Goal: Communication & Community: Answer question/provide support

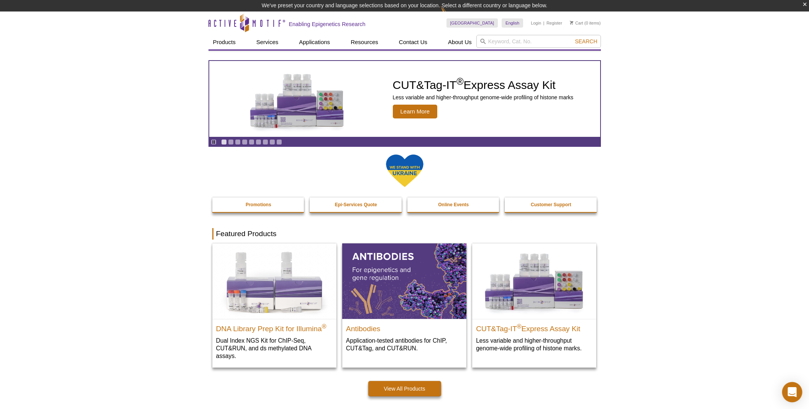
click at [791, 392] on icon "Open Intercom Messenger" at bounding box center [792, 392] width 9 height 10
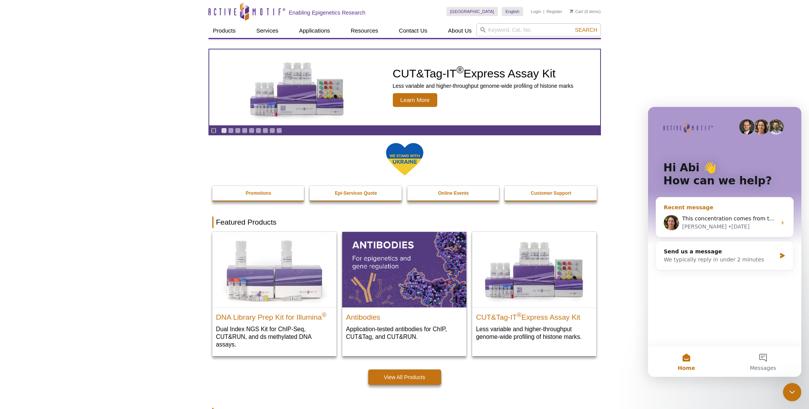
click at [728, 223] on div "• [DATE]" at bounding box center [738, 227] width 21 height 8
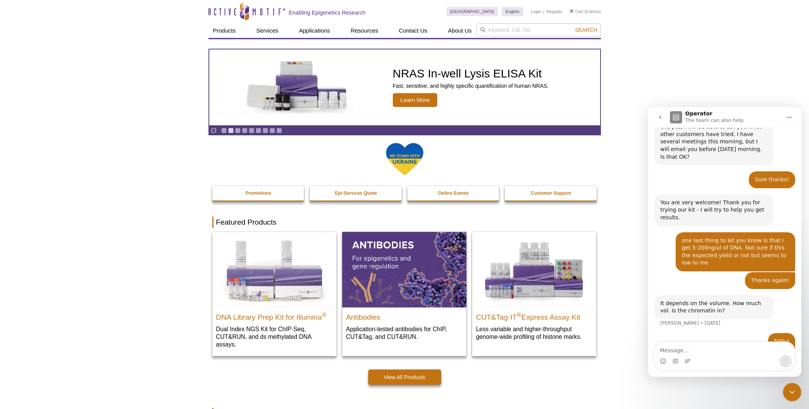
scroll to position [773, 0]
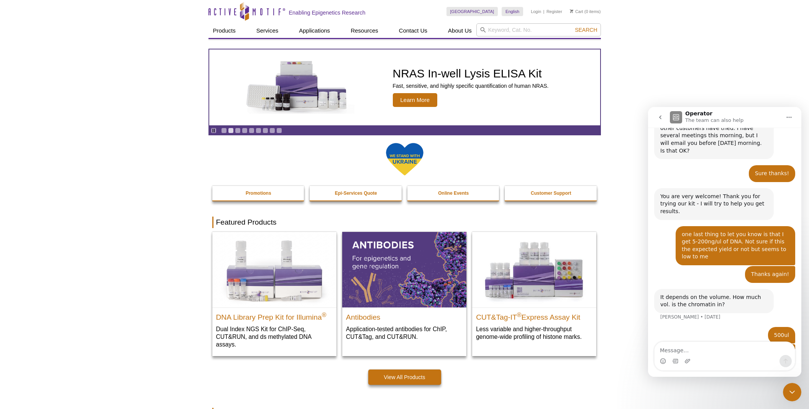
click at [716, 353] on textarea "Message…" at bounding box center [725, 348] width 140 height 13
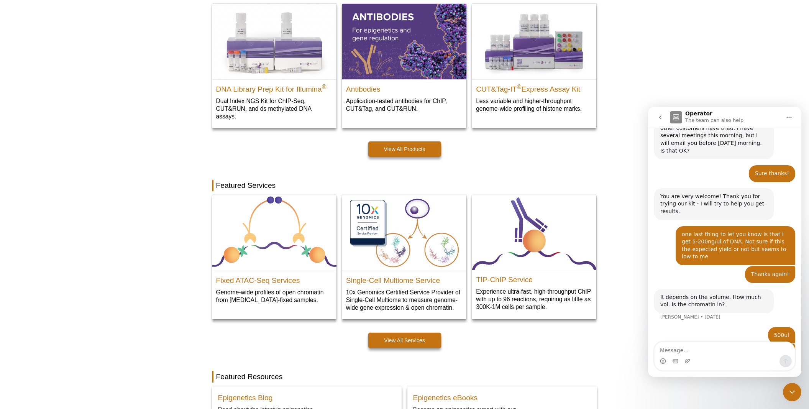
scroll to position [320, 0]
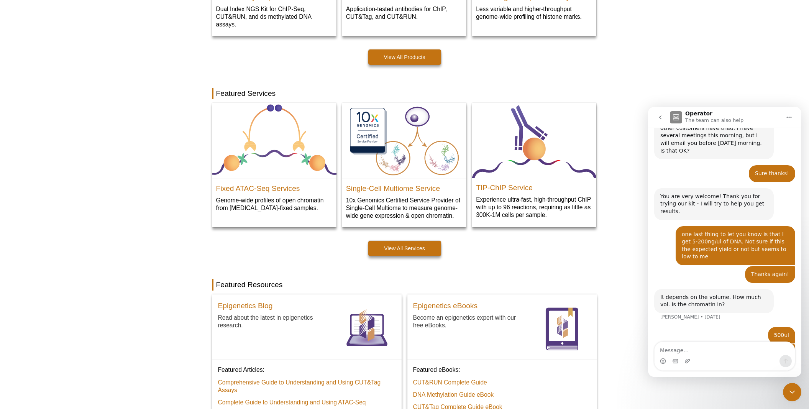
click at [717, 345] on textarea "Message…" at bounding box center [725, 348] width 140 height 13
click at [659, 114] on button "go back" at bounding box center [660, 117] width 15 height 15
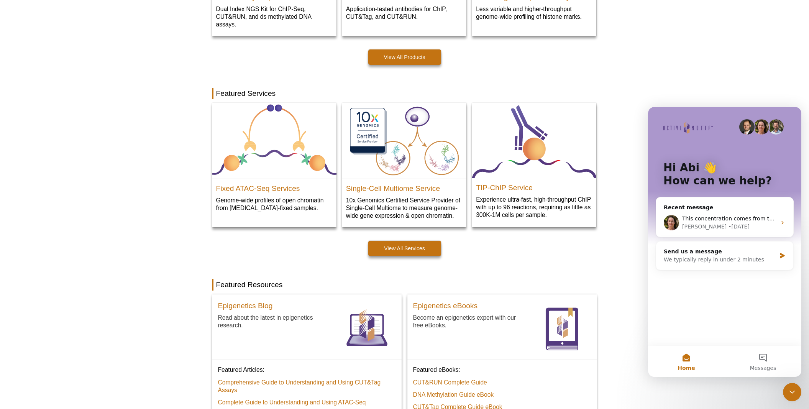
scroll to position [0, 0]
click at [707, 261] on div "We typically reply in under 2 minutes" at bounding box center [720, 260] width 112 height 8
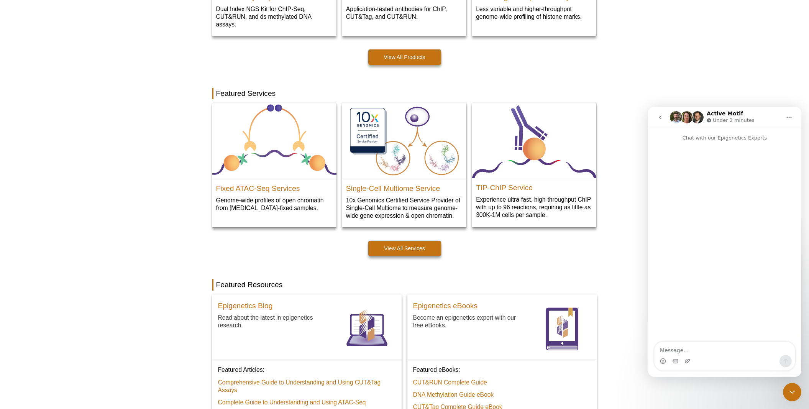
click at [703, 352] on textarea "Message…" at bounding box center [725, 348] width 140 height 13
type textarea "i"
type textarea "Hi"
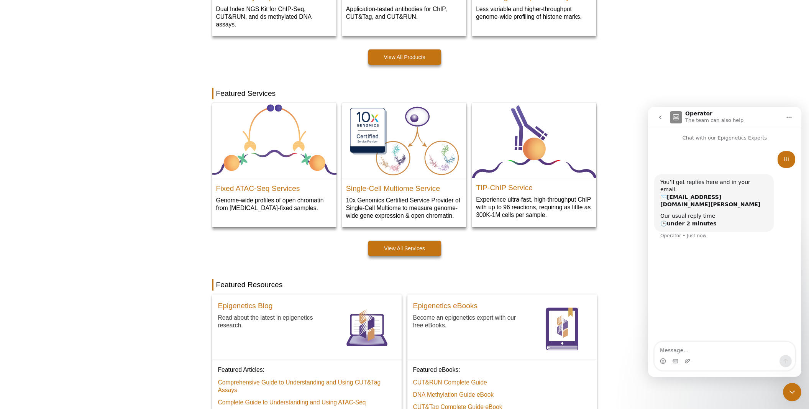
click at [698, 348] on textarea "Message…" at bounding box center [725, 348] width 140 height 13
type textarea "Thanks for your email I read it through and was a great help"
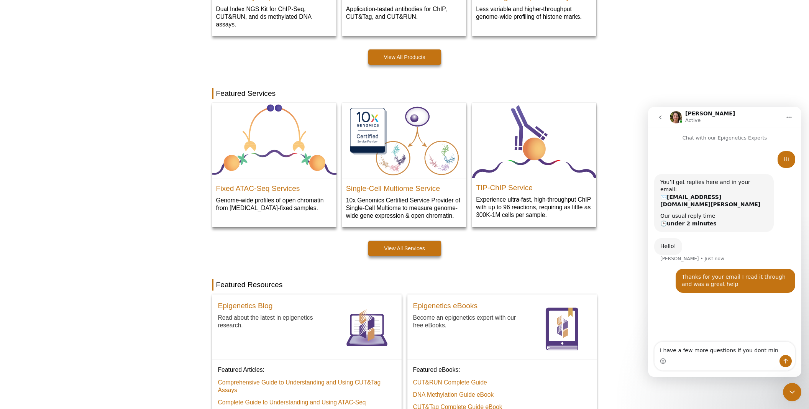
type textarea "I have a few more questions if you dont mind"
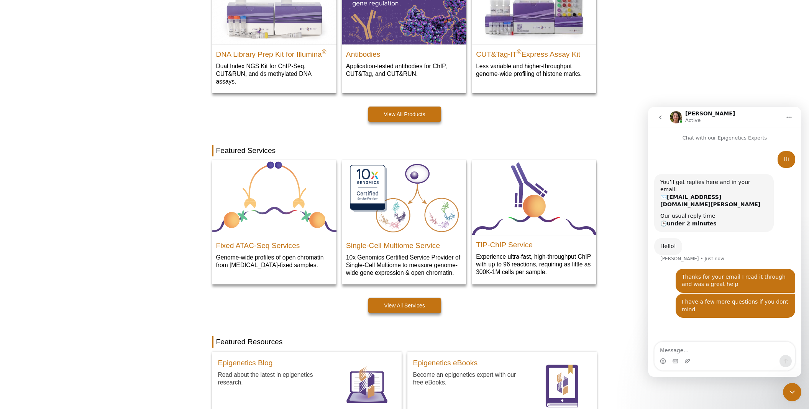
scroll to position [297, 0]
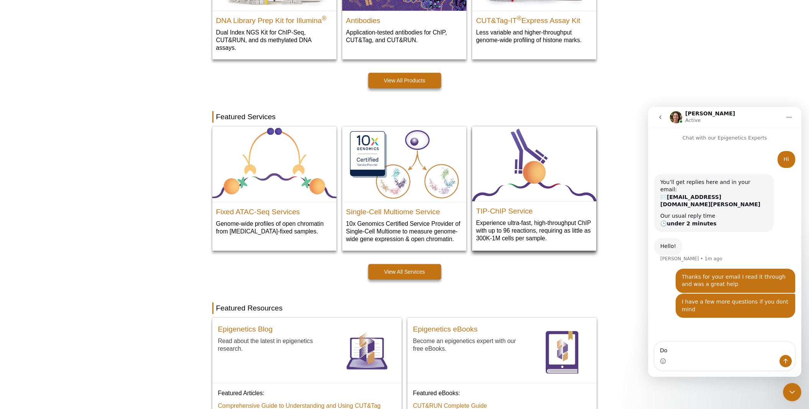
type textarea "D"
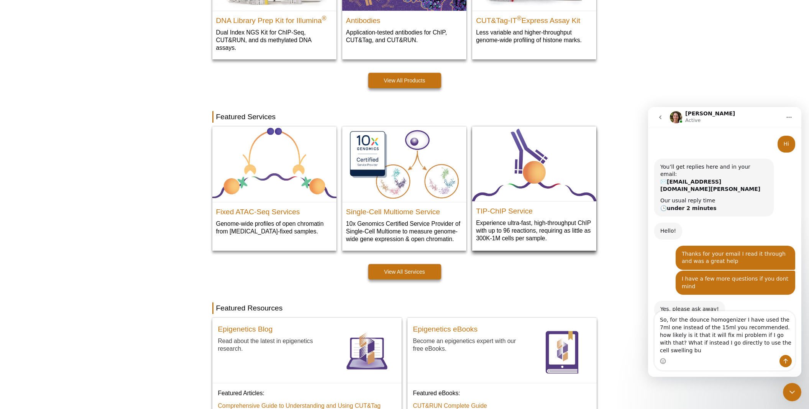
scroll to position [23, 0]
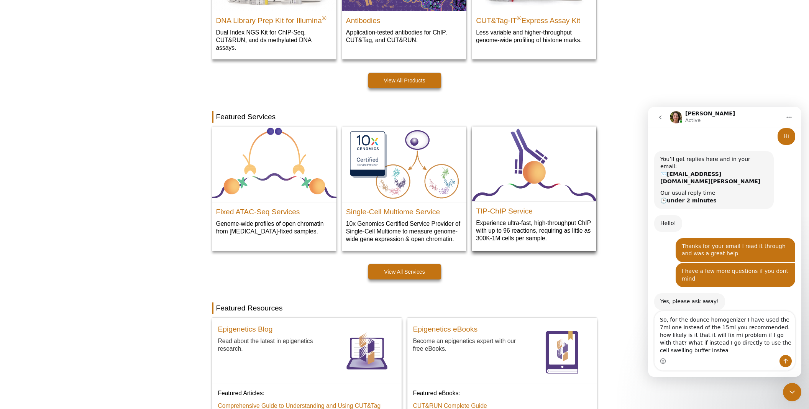
type textarea "So, for the dounce homogenizer I have used the 7ml one instead of the 15ml you …"
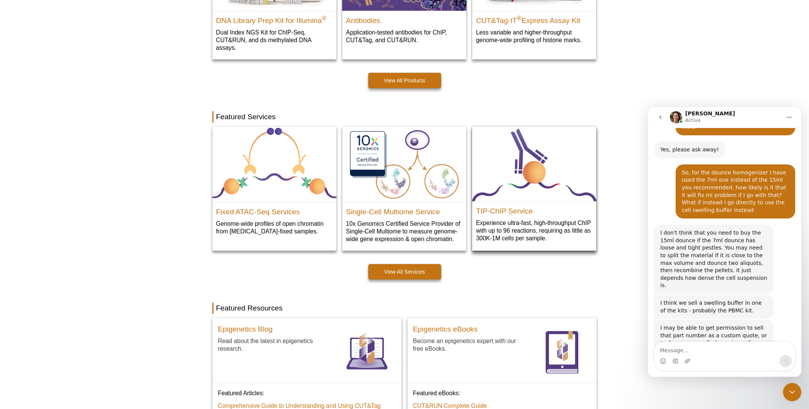
scroll to position [178, 0]
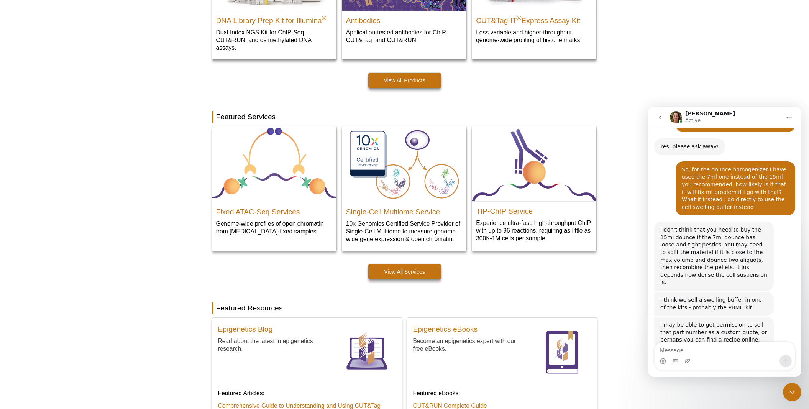
click at [742, 345] on textarea "Message…" at bounding box center [725, 348] width 140 height 13
click at [739, 352] on textarea "Message…" at bounding box center [725, 348] width 140 height 13
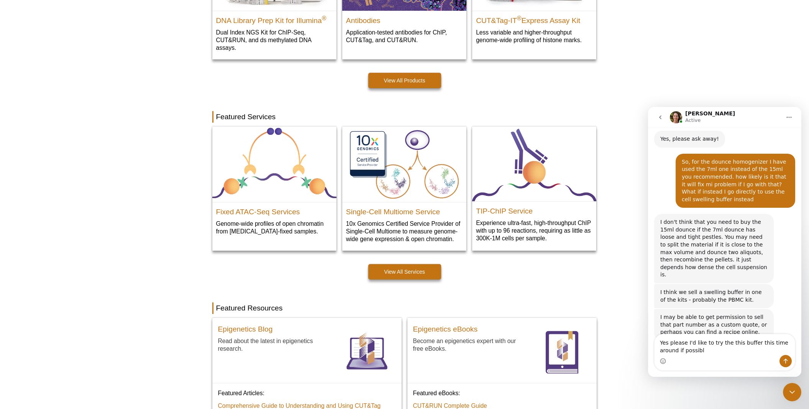
type textarea "Yes please I'd like to try the this buffer this time around if possible"
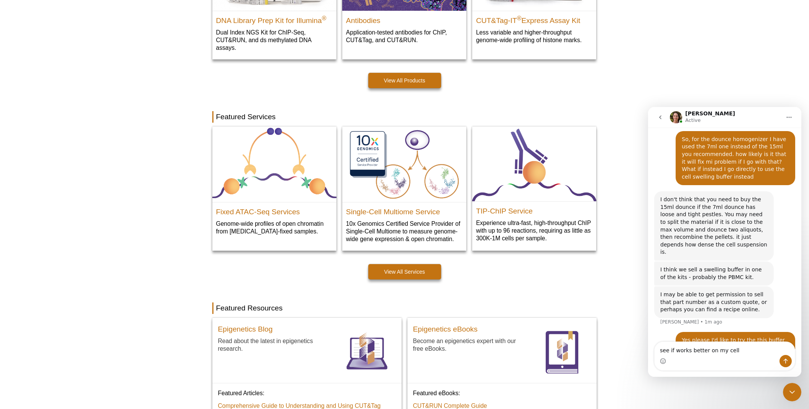
type textarea "see if works better on my cells"
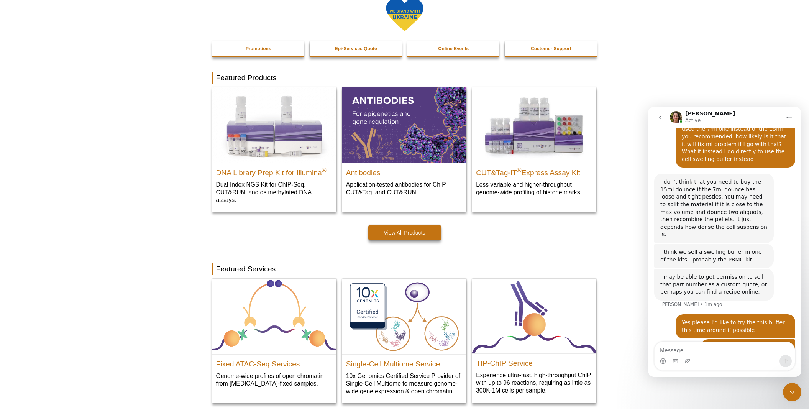
scroll to position [0, 0]
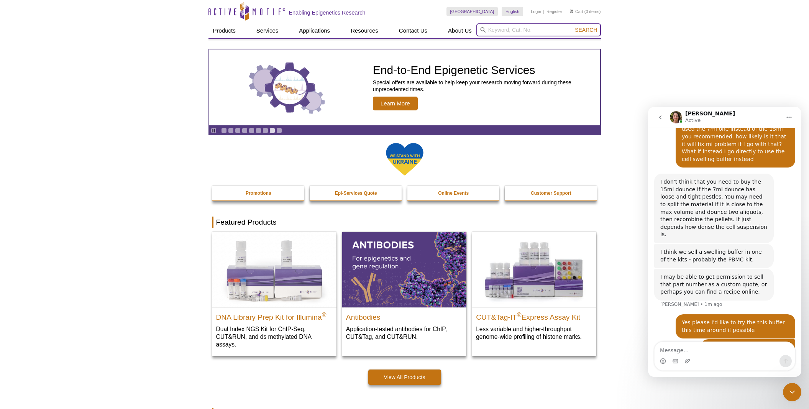
click at [517, 31] on input "search" at bounding box center [538, 29] width 125 height 13
type input "swelling buffer"
click at [573, 26] on button "Search" at bounding box center [586, 29] width 27 height 7
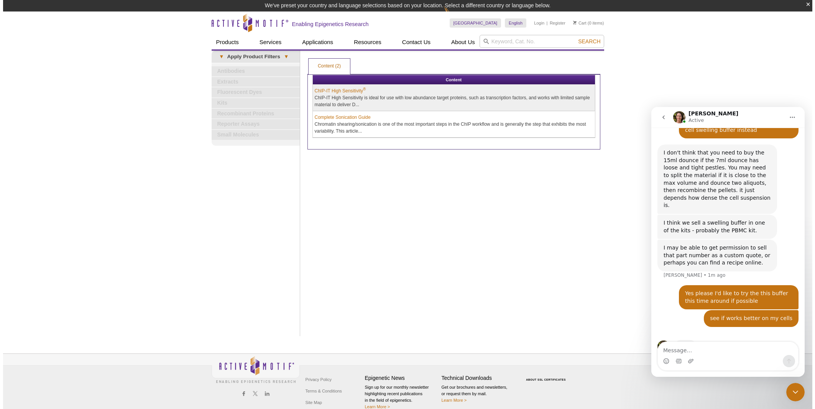
scroll to position [255, 0]
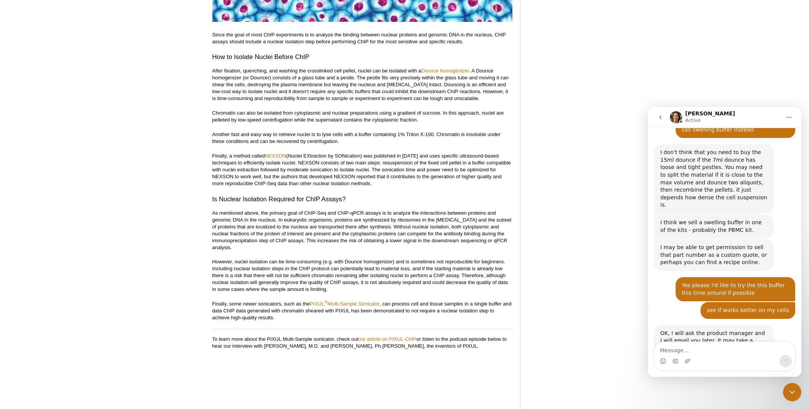
scroll to position [264, 0]
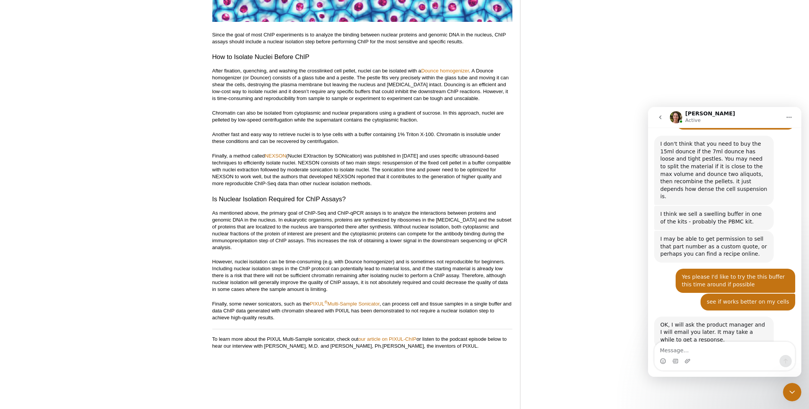
click at [700, 349] on textarea "Message…" at bounding box center [725, 348] width 140 height 13
type textarea "p"
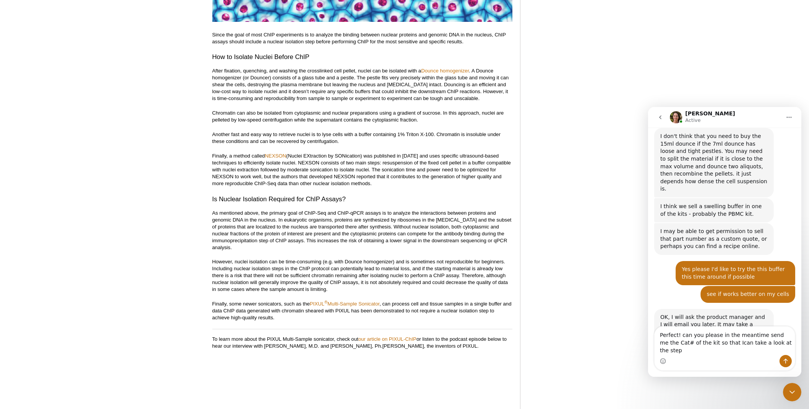
type textarea "Perfect! can you please in the meantime send me the Cat# of the kit so that Ica…"
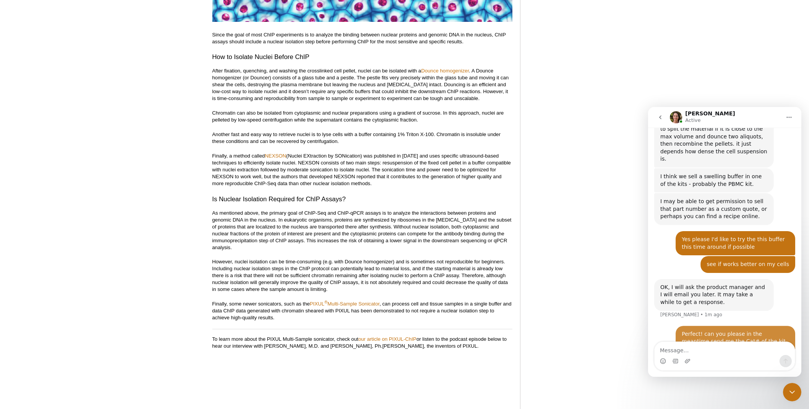
scroll to position [302, 0]
click at [283, 153] on p "Finally, a method called NEXSON (Nuclei EXtraction by SONication) was published…" at bounding box center [362, 170] width 300 height 34
click at [282, 153] on link "NEXSON" at bounding box center [275, 156] width 21 height 6
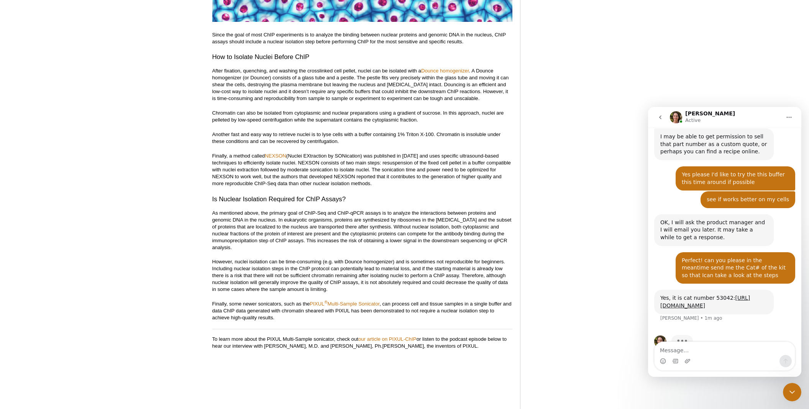
scroll to position [369, 0]
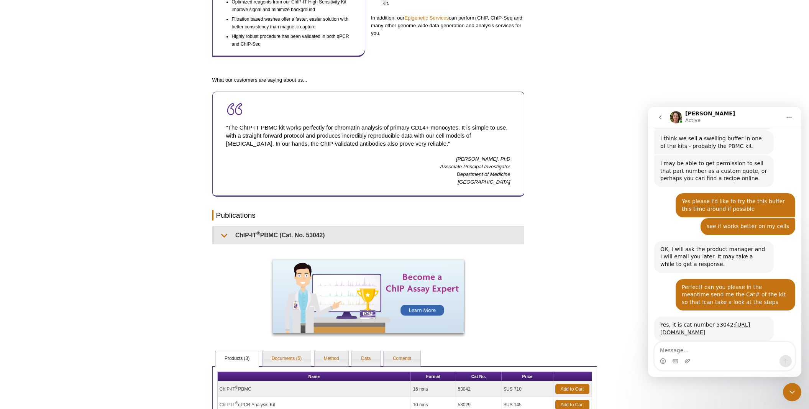
scroll to position [417, 0]
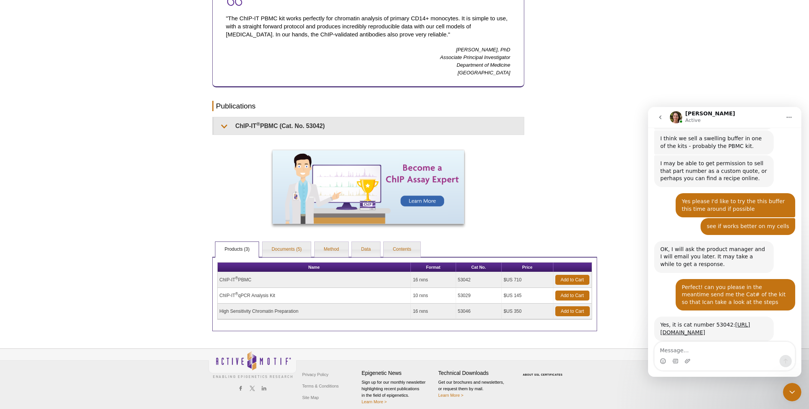
click at [747, 351] on textarea "Message…" at bounding box center [725, 348] width 140 height 13
type textarea "Thank you!"
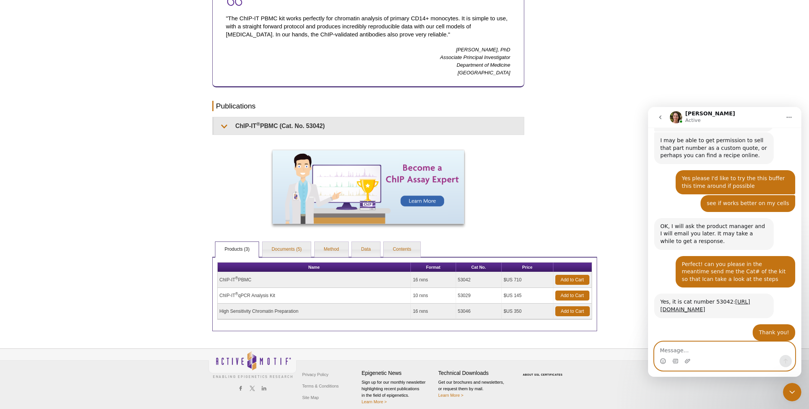
scroll to position [392, 0]
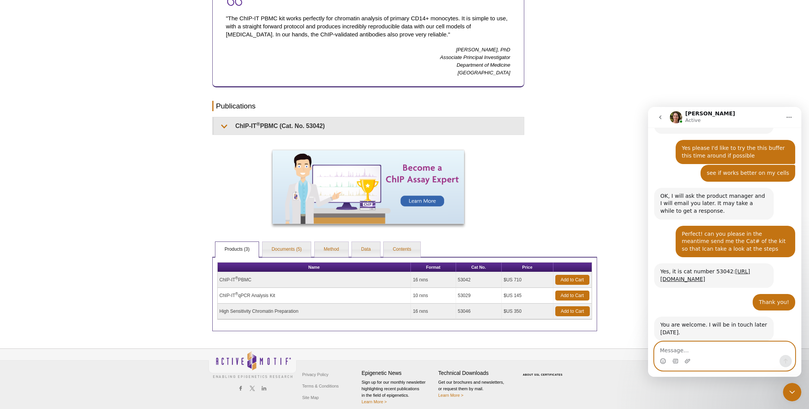
click at [710, 346] on textarea "Message…" at bounding box center [725, 348] width 140 height 13
click at [662, 118] on icon "go back" at bounding box center [660, 117] width 6 height 6
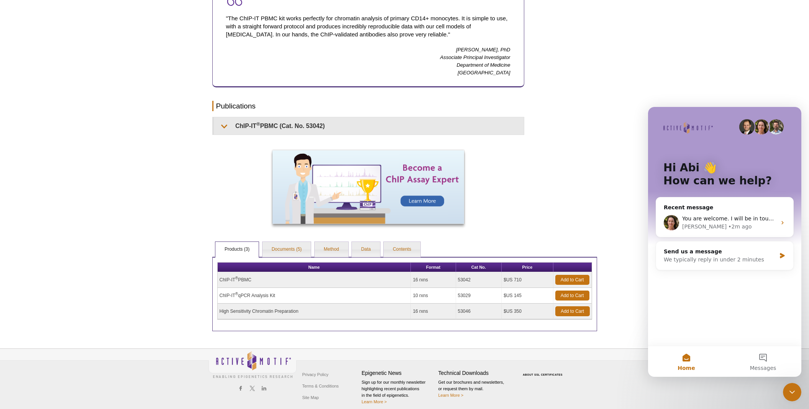
scroll to position [0, 0]
click at [721, 221] on span "You are welcome. I will be in touch later today." at bounding box center [746, 218] width 128 height 6
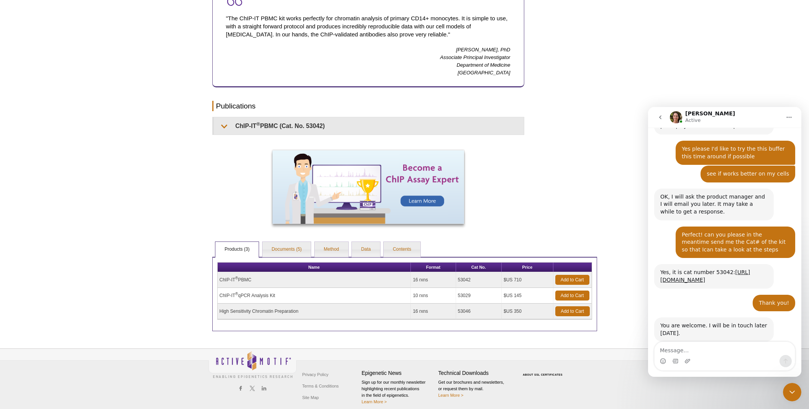
scroll to position [392, 0]
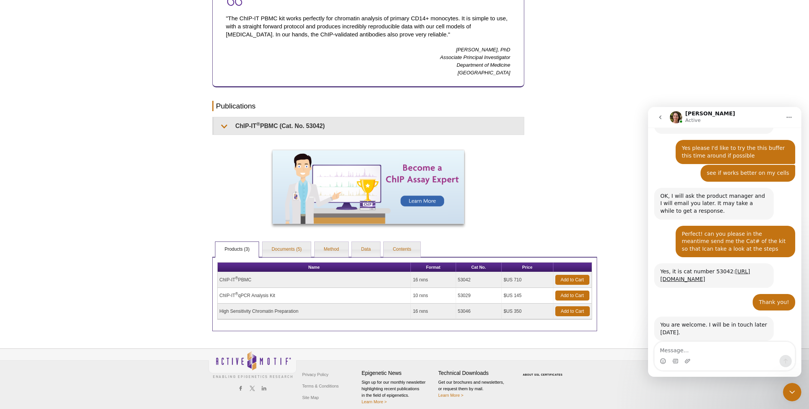
click at [698, 344] on textarea "Message…" at bounding box center [725, 348] width 140 height 13
type textarea "U"
click at [695, 351] on textarea "Sure. Have god day!" at bounding box center [725, 348] width 140 height 13
type textarea "Sure. Have a good day!"
click at [786, 361] on icon "Send a message…" at bounding box center [786, 361] width 4 height 5
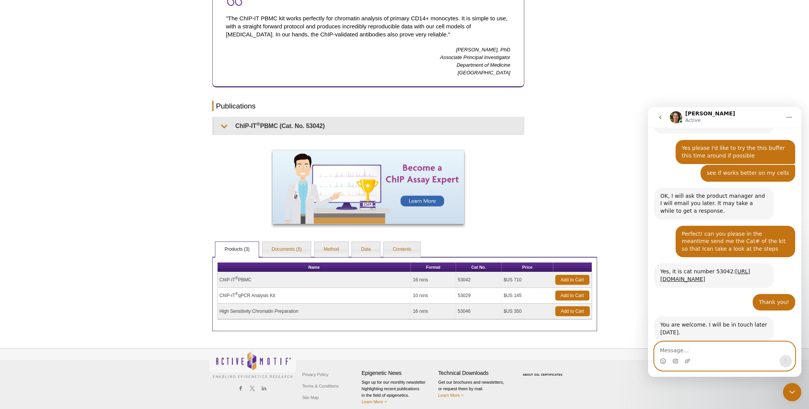
scroll to position [415, 0]
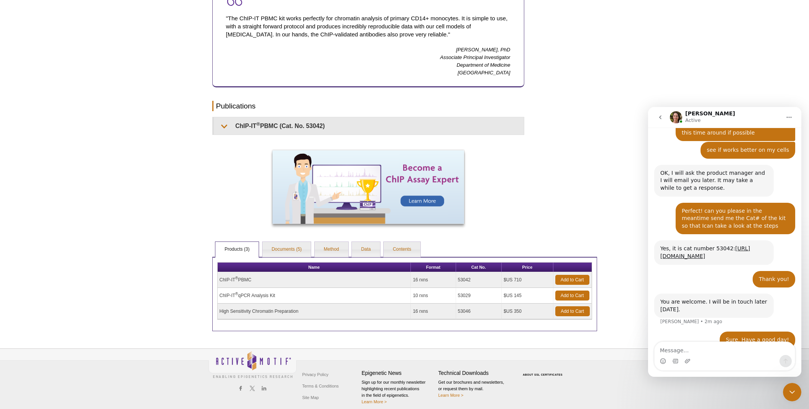
click at [663, 117] on button "go back" at bounding box center [660, 117] width 15 height 15
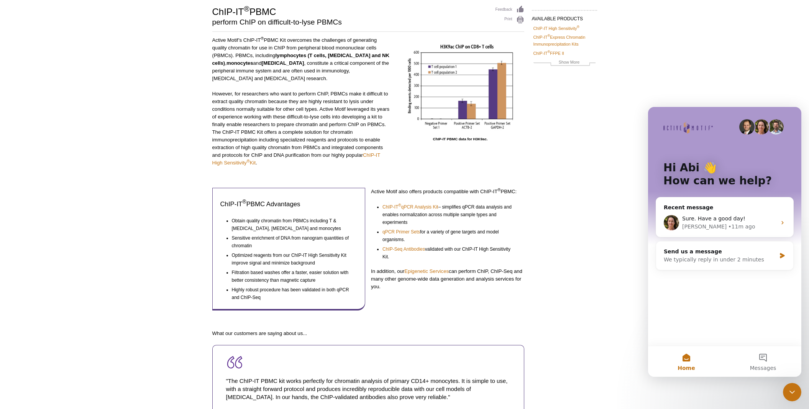
scroll to position [62, 0]
